Goal: Check status

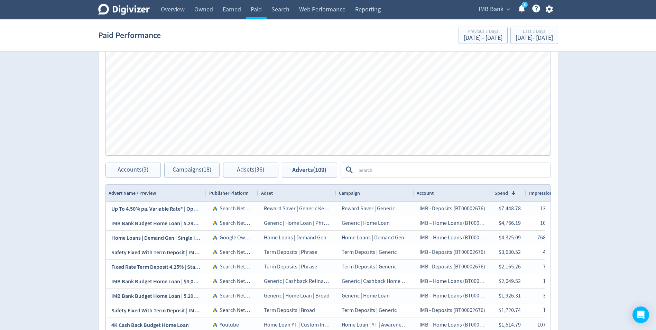
scroll to position [311, 0]
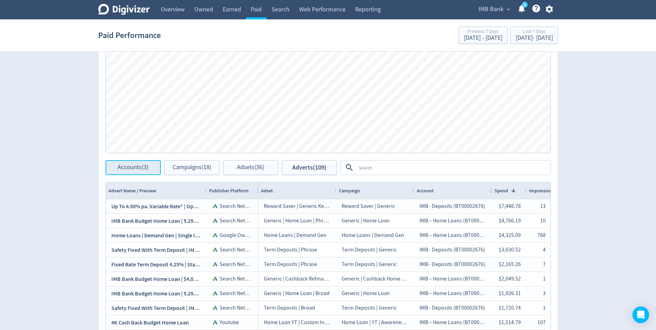
click at [121, 171] on button "Accounts (3)" at bounding box center [132, 167] width 55 height 15
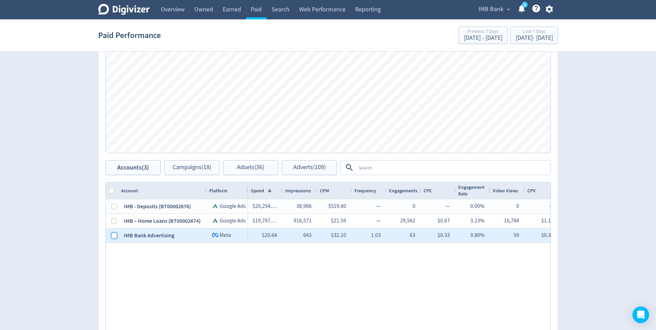
click at [112, 237] on input "Press Space to toggle row selection (unchecked)" at bounding box center [114, 236] width 6 height 6
checkbox input "true"
checkbox input "false"
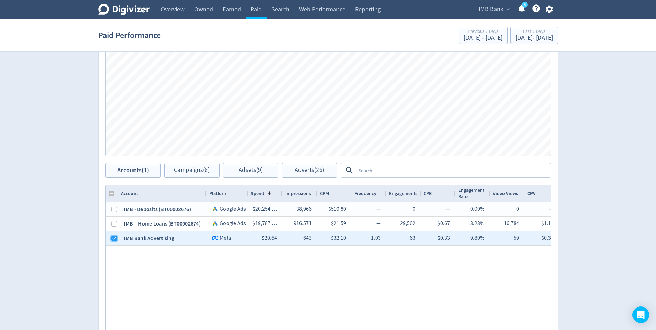
scroll to position [346, 0]
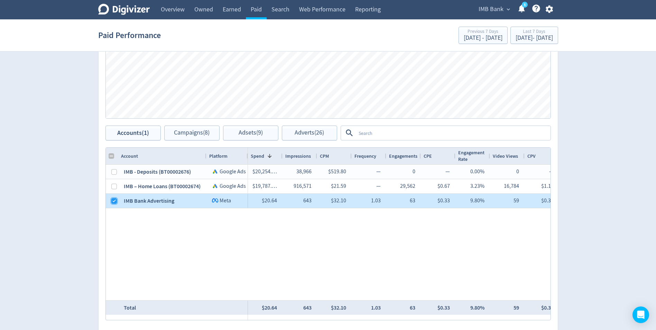
click at [112, 200] on input "Press Space to toggle row selection (checked)" at bounding box center [114, 201] width 6 height 6
checkbox input "false"
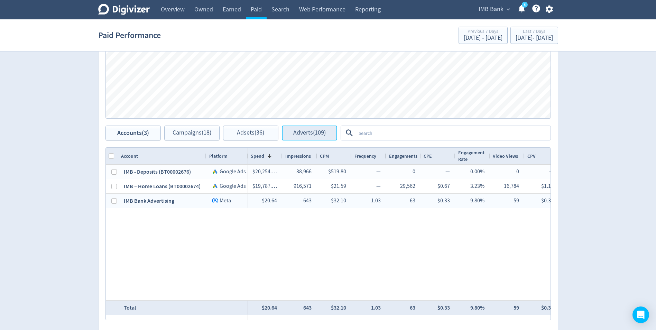
click at [296, 138] on button "Adverts (109)" at bounding box center [309, 132] width 55 height 15
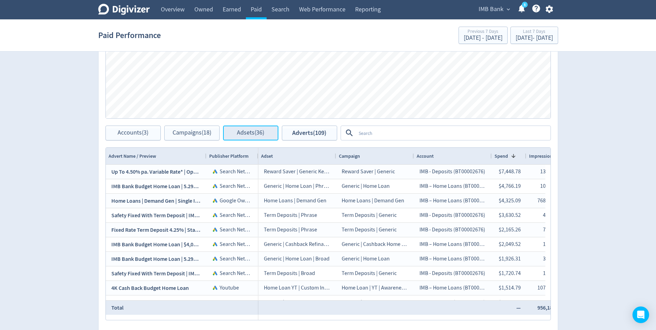
click at [251, 134] on span "Adsets (36)" at bounding box center [250, 133] width 27 height 7
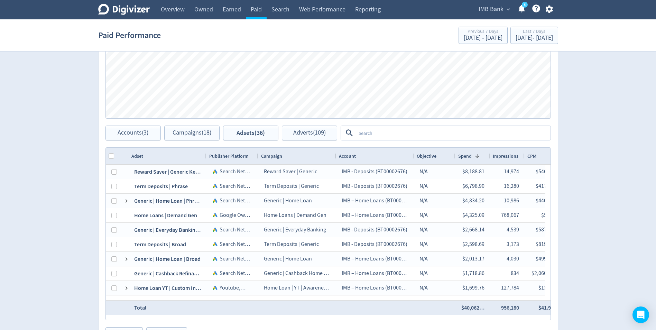
click at [380, 133] on textarea at bounding box center [453, 133] width 194 height 13
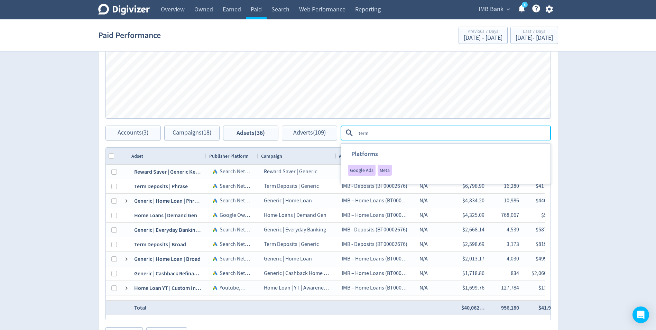
type textarea "term"
click at [83, 202] on div "Digivizer Logo [PERSON_NAME] Logo Overview Owned Earned Paid Search Web Perform…" at bounding box center [328, 12] width 656 height 716
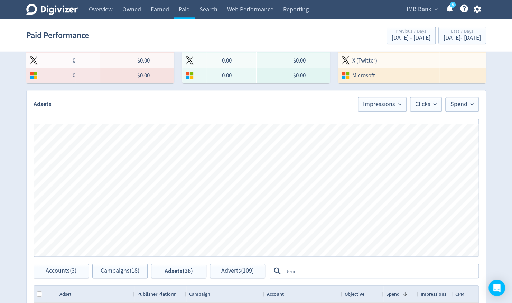
scroll to position [265, 0]
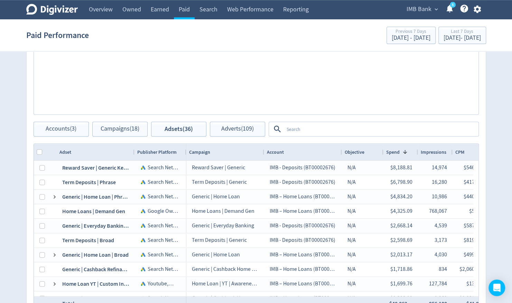
scroll to position [350, 0]
click at [60, 130] on span "Accounts (3)" at bounding box center [61, 128] width 31 height 7
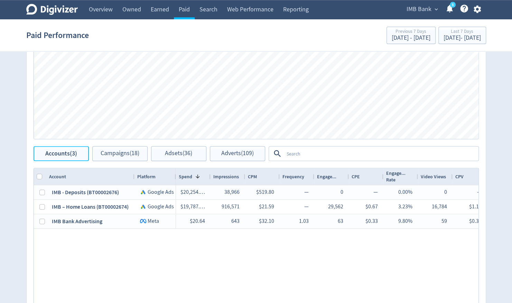
scroll to position [324, 0]
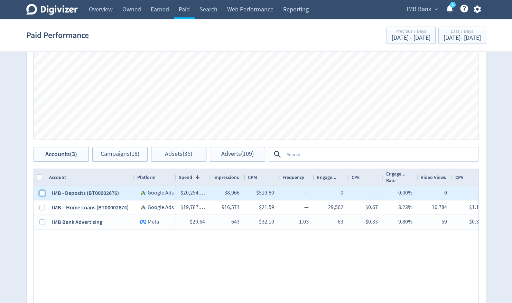
click at [41, 193] on input "Press Space to toggle row selection (unchecked)" at bounding box center [42, 193] width 6 height 6
checkbox input "true"
checkbox input "false"
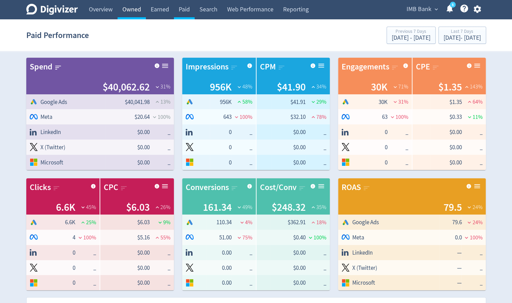
click at [129, 10] on link "Owned" at bounding box center [132, 9] width 28 height 19
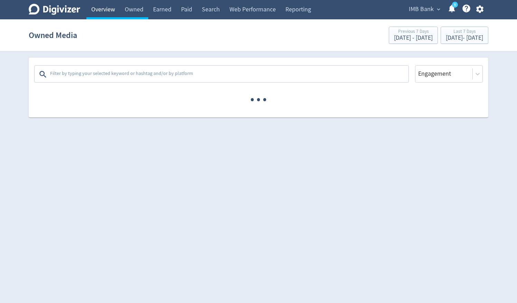
click at [100, 10] on link "Overview" at bounding box center [103, 9] width 34 height 19
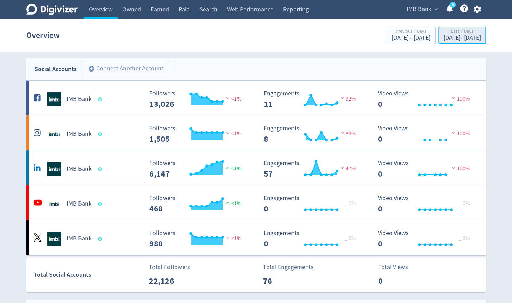
click at [444, 36] on div "Aug 19, 2025 - Aug 25, 2025" at bounding box center [462, 38] width 37 height 6
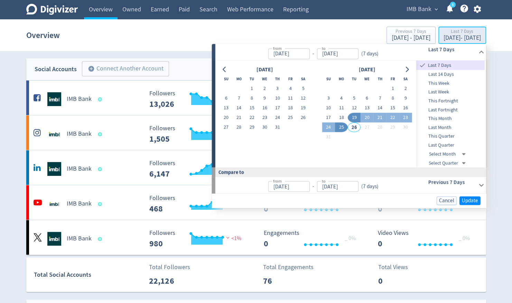
type input "[DATE]"
click at [455, 183] on h6 "Previous 7 Days" at bounding box center [451, 182] width 47 height 8
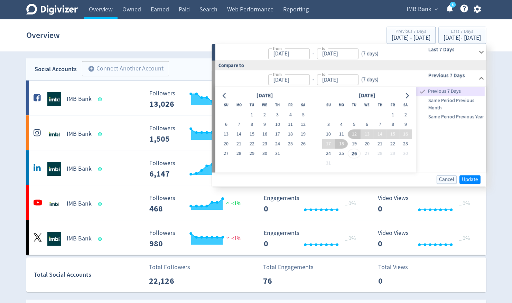
click at [448, 118] on span "Same Period Previous Year" at bounding box center [450, 117] width 68 height 8
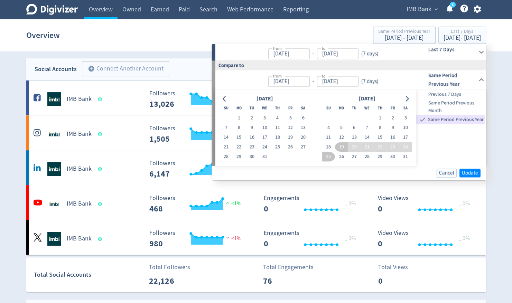
type input "Aug 19, 2024"
type input "Aug 25, 2024"
click at [379, 115] on button "1" at bounding box center [379, 118] width 13 height 10
type input "Aug 01, 2024"
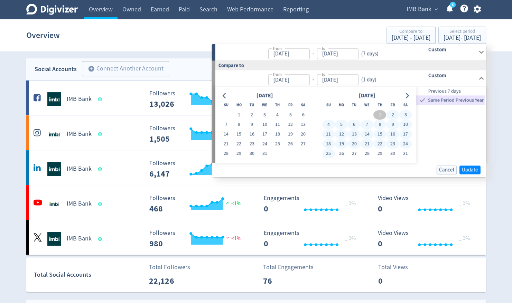
click at [328, 154] on button "25" at bounding box center [328, 154] width 13 height 10
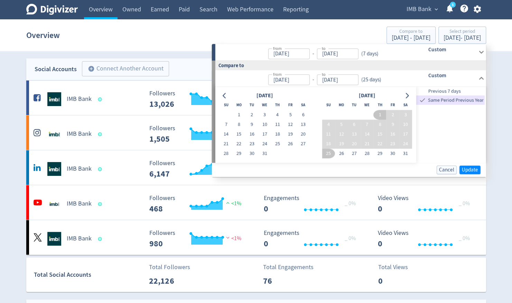
type input "Aug 25, 2024"
click at [475, 169] on span "Update" at bounding box center [470, 169] width 16 height 5
